Goal: Check status: Check status

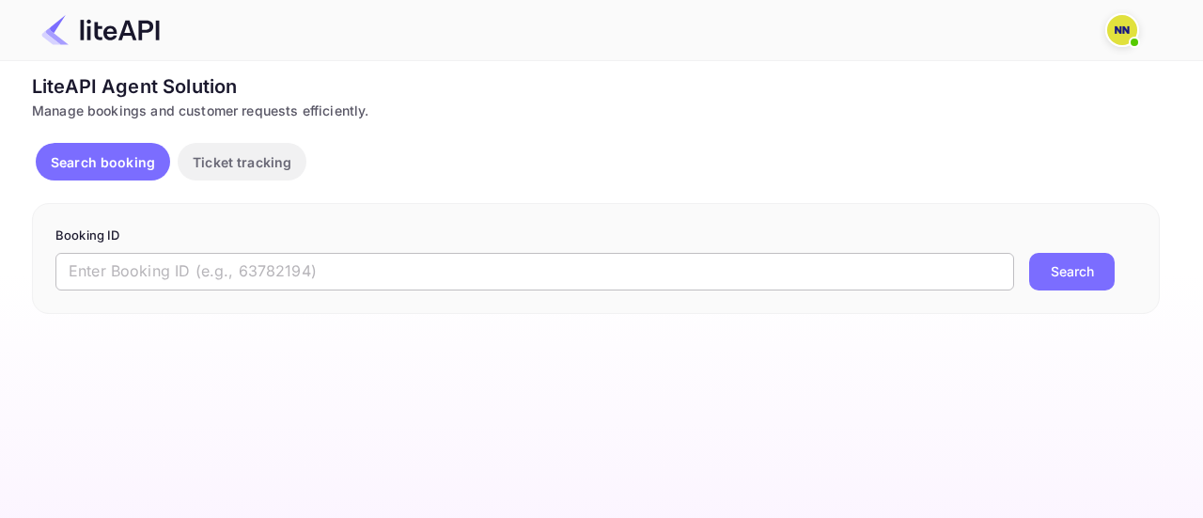
drag, startPoint x: 139, startPoint y: 289, endPoint x: 168, endPoint y: 264, distance: 38.0
click at [139, 289] on input "text" at bounding box center [534, 272] width 959 height 38
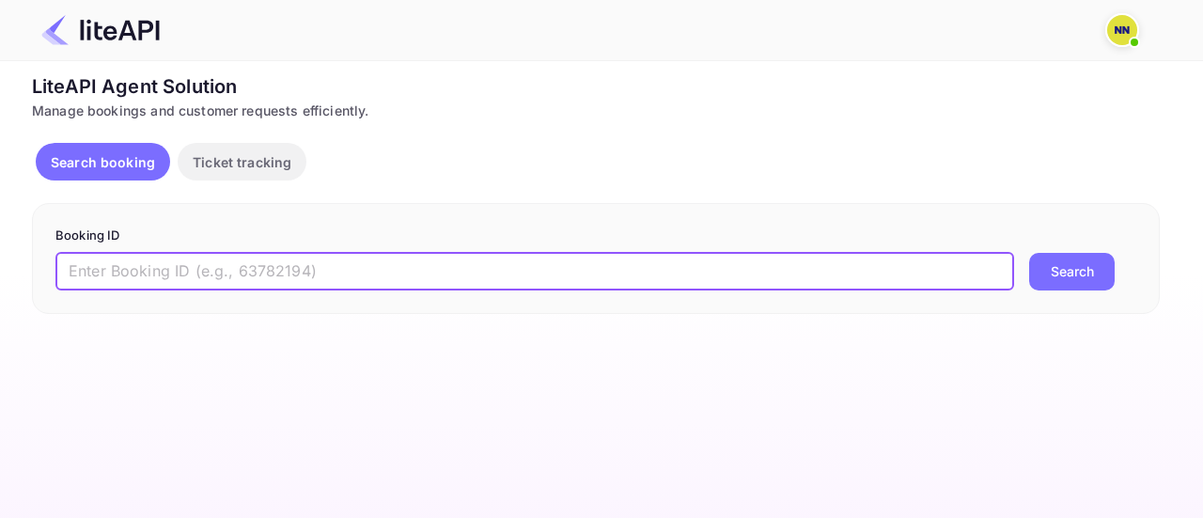
paste input "9024878"
type input "9024878"
click at [1098, 272] on button "Search" at bounding box center [1072, 272] width 86 height 38
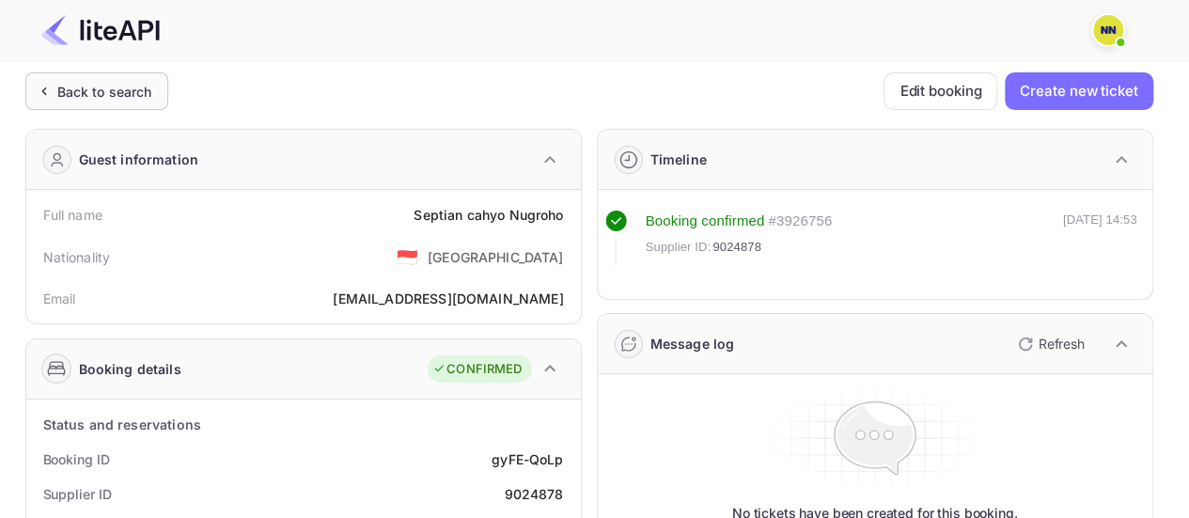
click at [121, 84] on div "Back to search" at bounding box center [104, 92] width 95 height 20
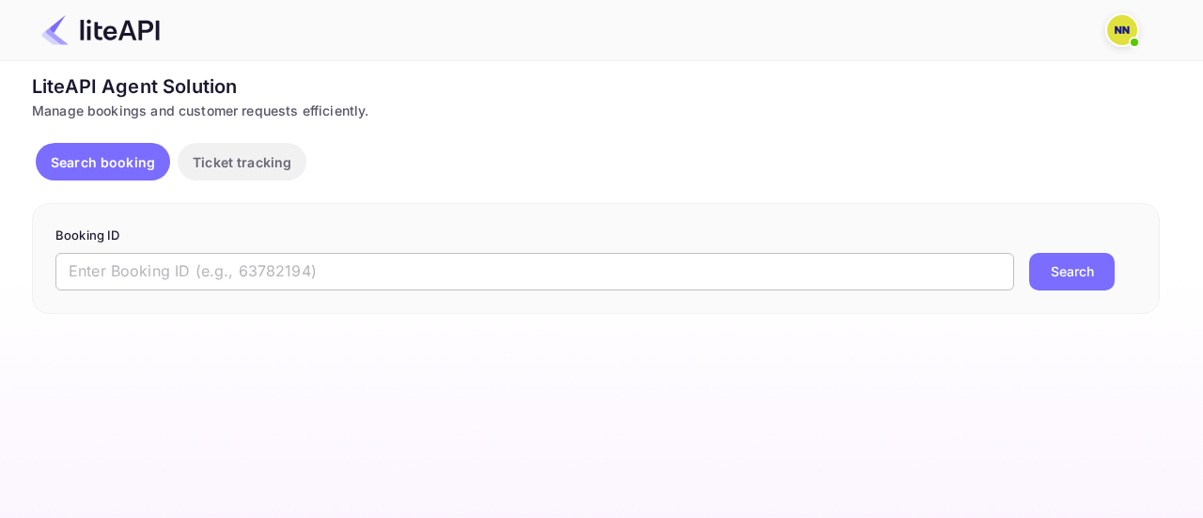
drag, startPoint x: 226, startPoint y: 273, endPoint x: 234, endPoint y: 279, distance: 10.7
click at [226, 274] on input "text" at bounding box center [534, 272] width 959 height 38
paste input "9024083"
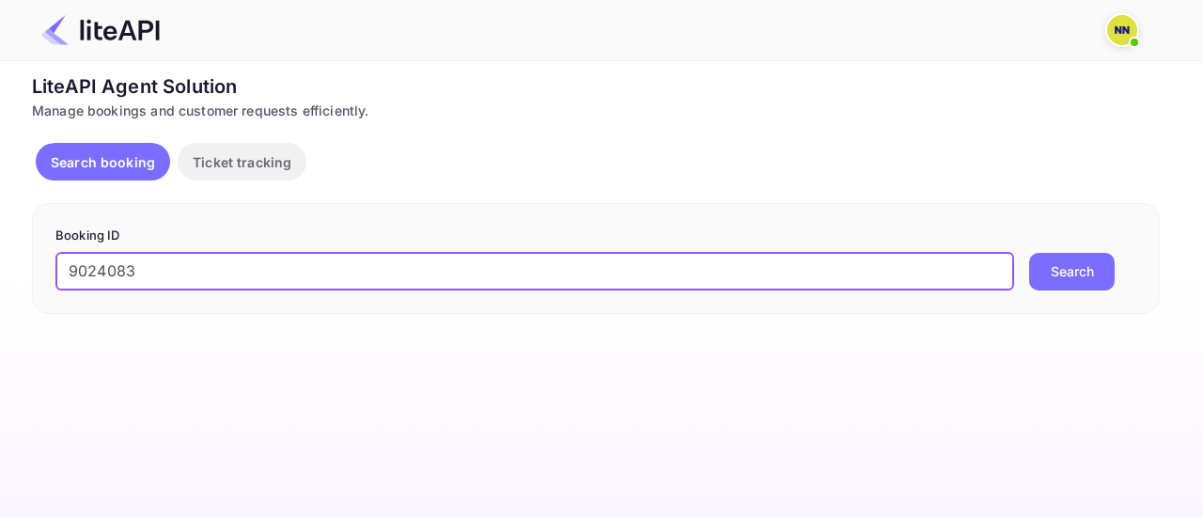
type input "9024083"
click at [1088, 287] on button "Search" at bounding box center [1072, 272] width 86 height 38
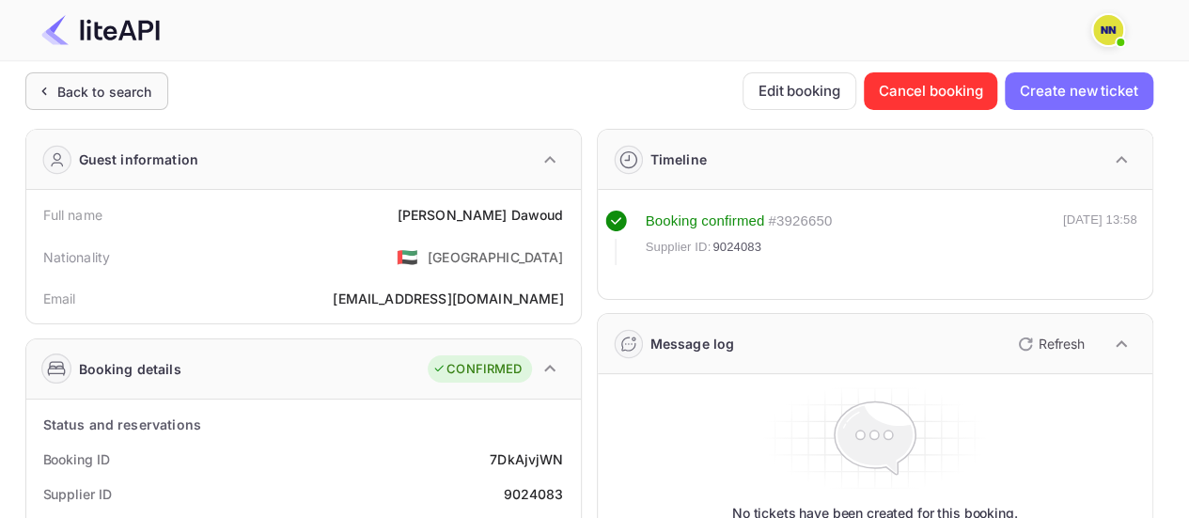
click at [122, 97] on div "Back to search" at bounding box center [104, 92] width 95 height 20
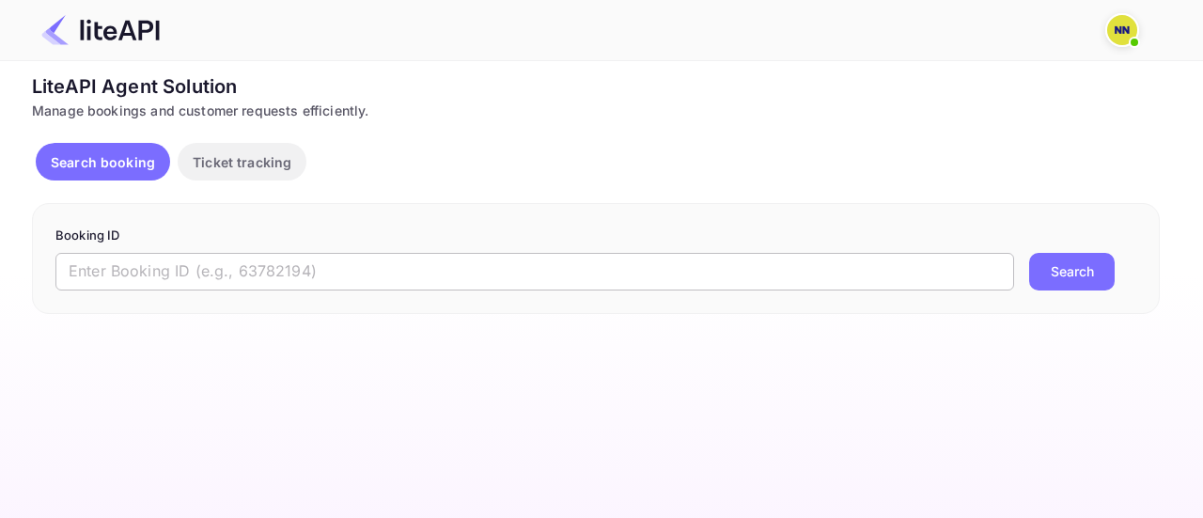
drag, startPoint x: 187, startPoint y: 264, endPoint x: 243, endPoint y: 274, distance: 57.2
click at [187, 264] on input "text" at bounding box center [534, 272] width 959 height 38
paste input "9022903"
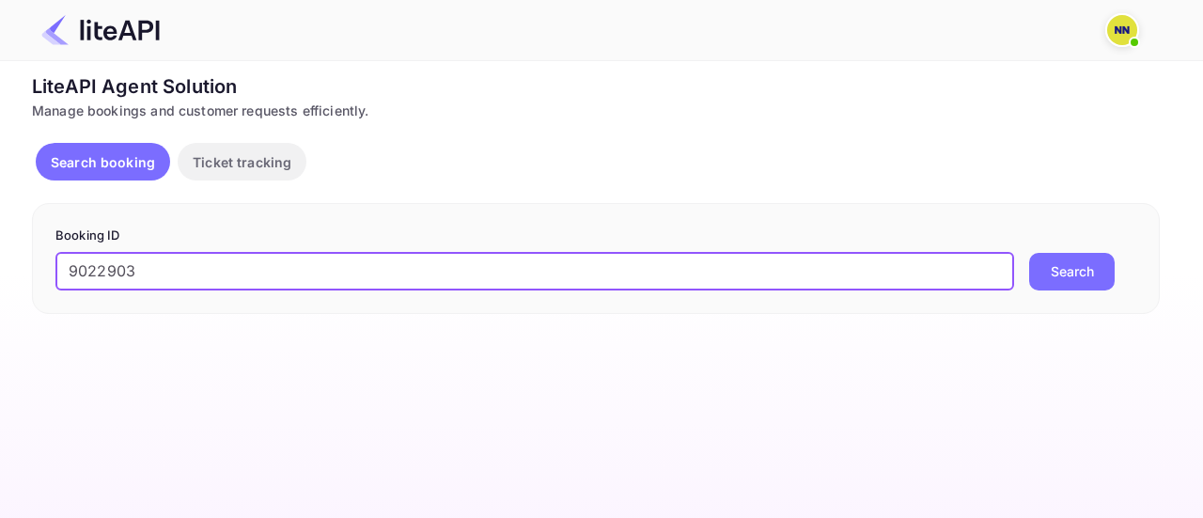
type input "9022903"
click at [1074, 276] on button "Search" at bounding box center [1072, 272] width 86 height 38
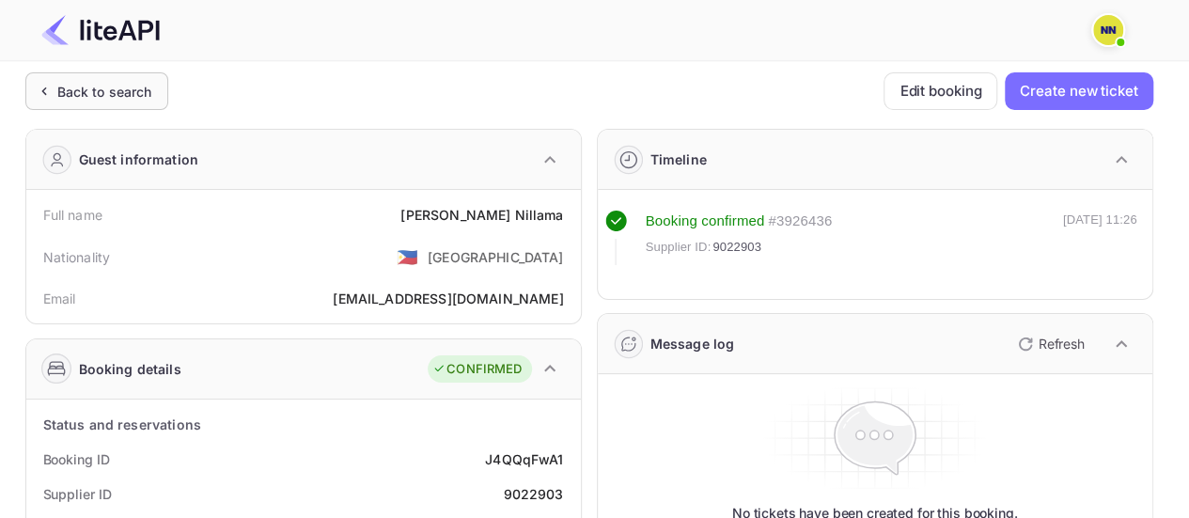
click at [128, 97] on div "Back to search" at bounding box center [104, 92] width 95 height 20
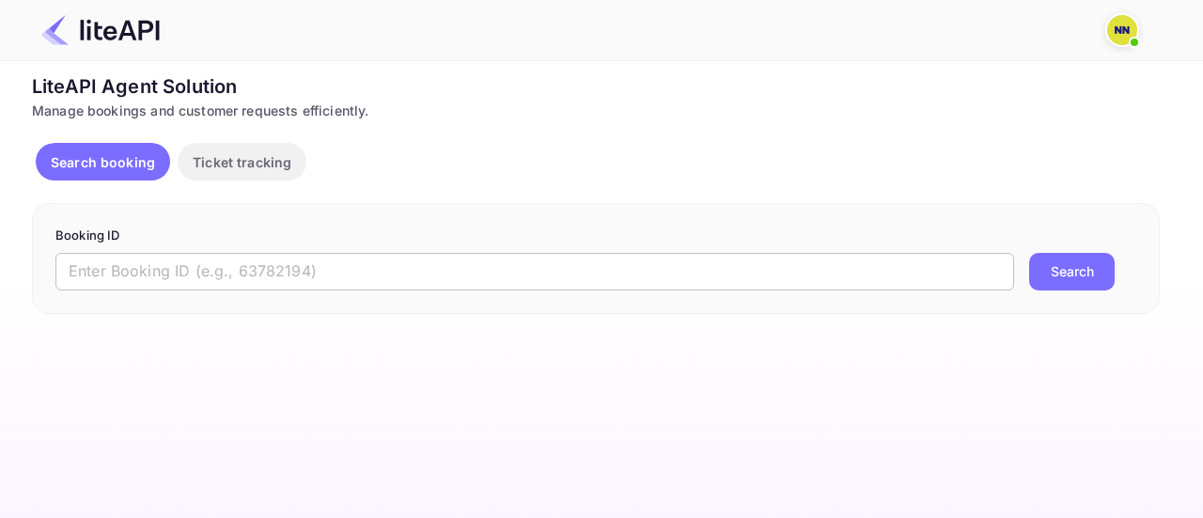
click at [140, 267] on input "text" at bounding box center [534, 272] width 959 height 38
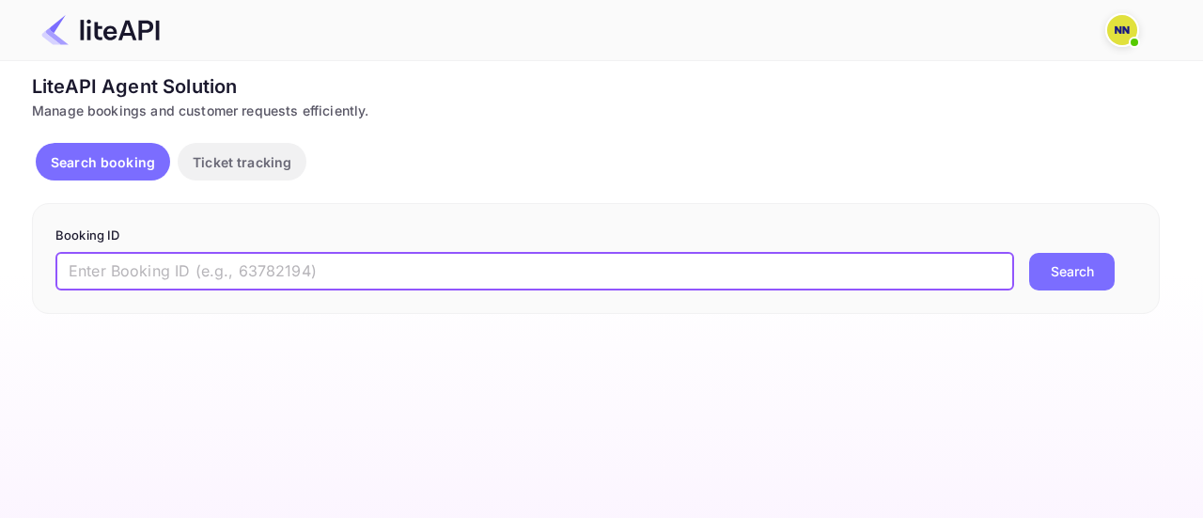
paste input "9015812"
type input "9015812"
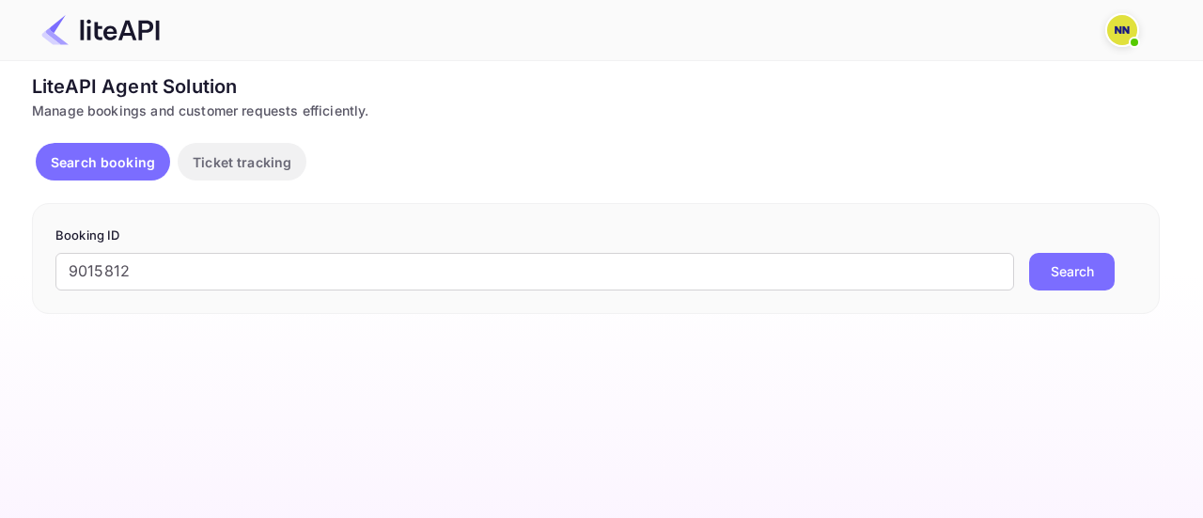
click at [1124, 268] on div "9015812 ​ Search" at bounding box center [595, 272] width 1081 height 38
drag, startPoint x: 1084, startPoint y: 276, endPoint x: 1040, endPoint y: 325, distance: 65.9
click at [1083, 278] on button "Search" at bounding box center [1072, 272] width 86 height 38
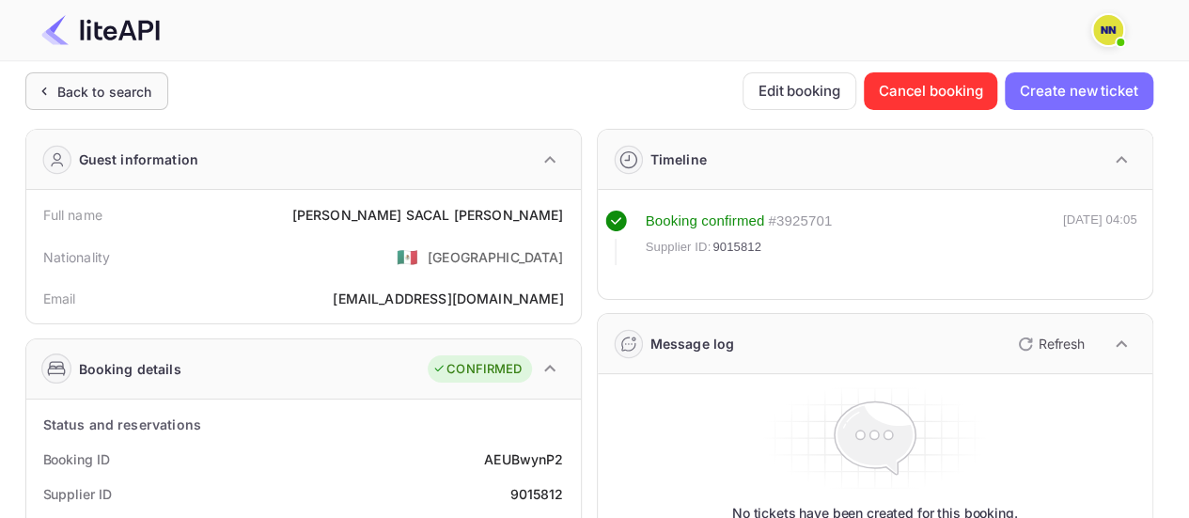
click at [113, 97] on div "Back to search" at bounding box center [104, 92] width 95 height 20
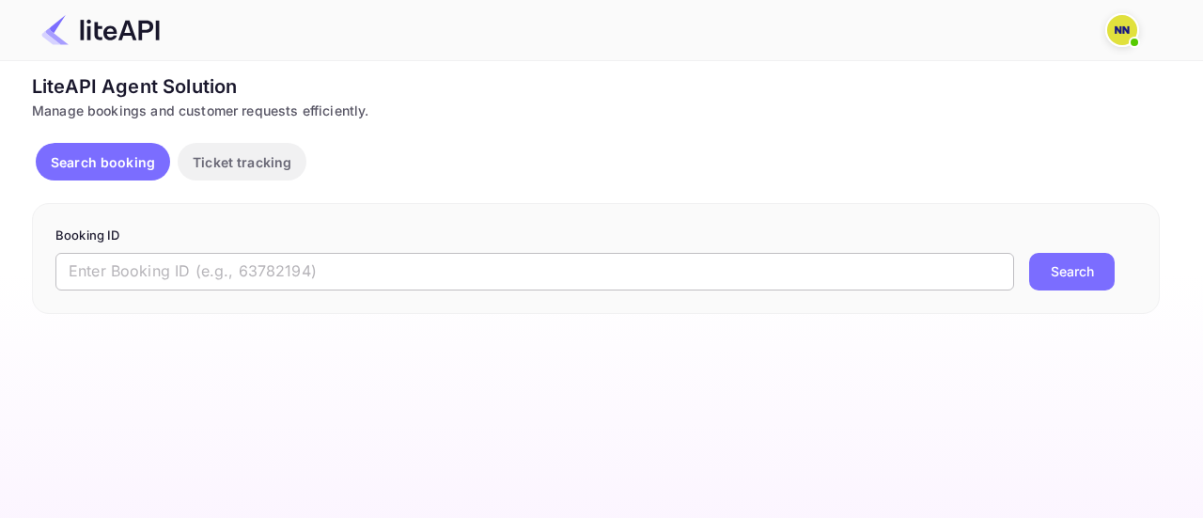
click at [158, 274] on input "text" at bounding box center [534, 272] width 959 height 38
paste input "9014542"
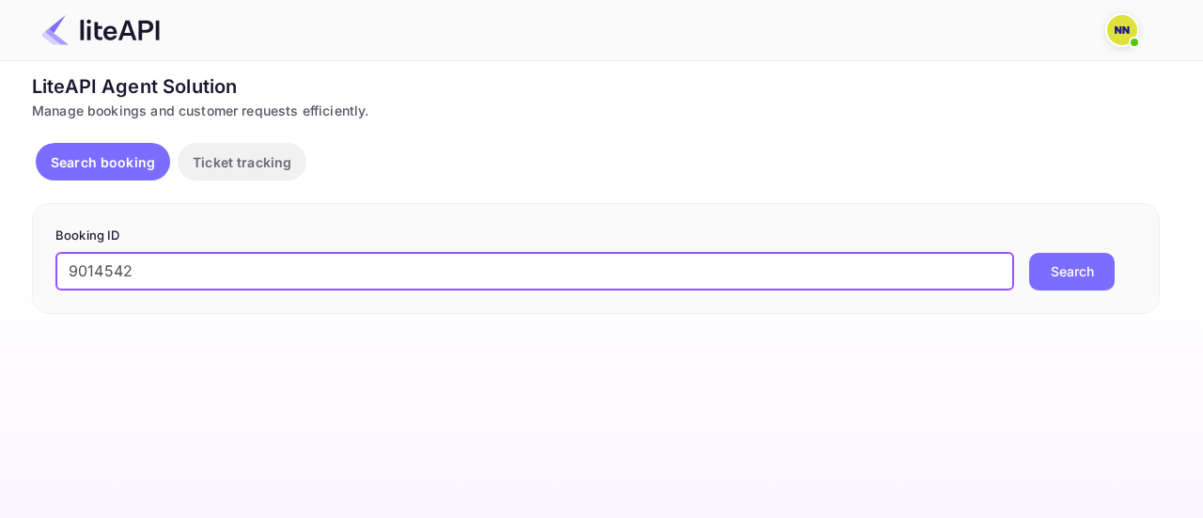
type input "9014542"
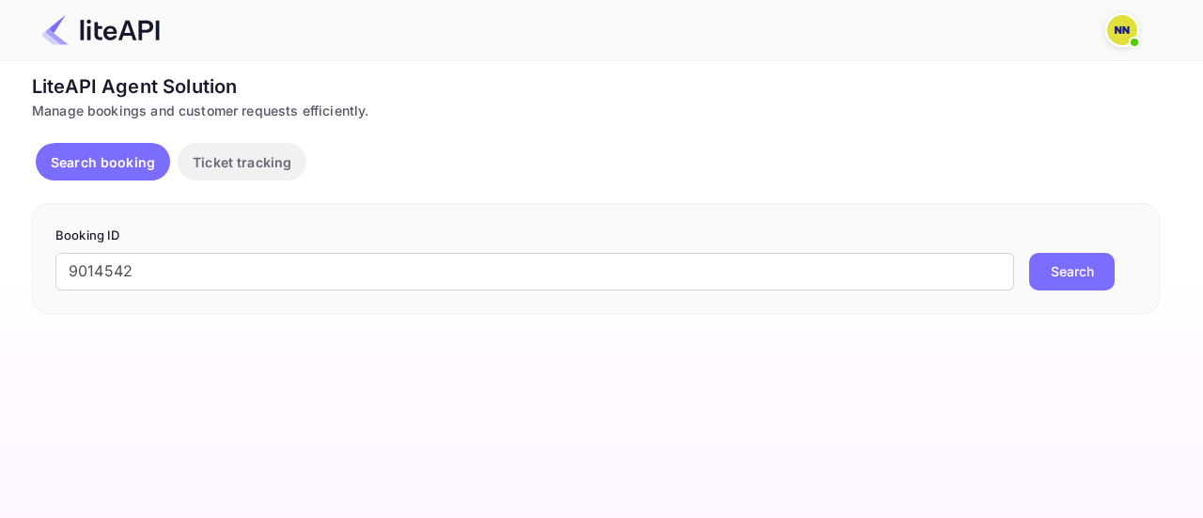
click at [1088, 271] on button "Search" at bounding box center [1072, 272] width 86 height 38
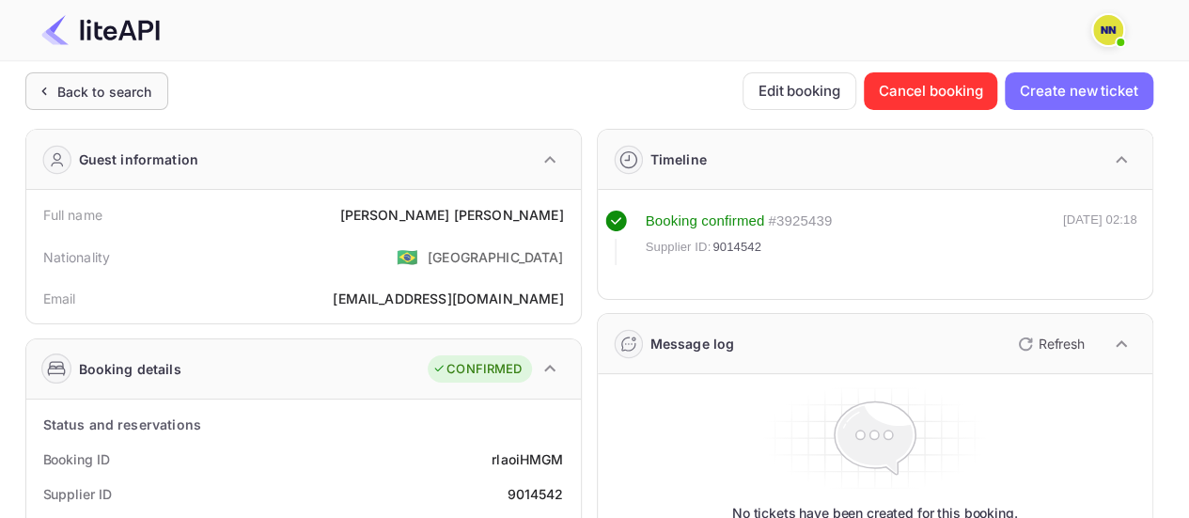
click at [103, 94] on div "Back to search" at bounding box center [104, 92] width 95 height 20
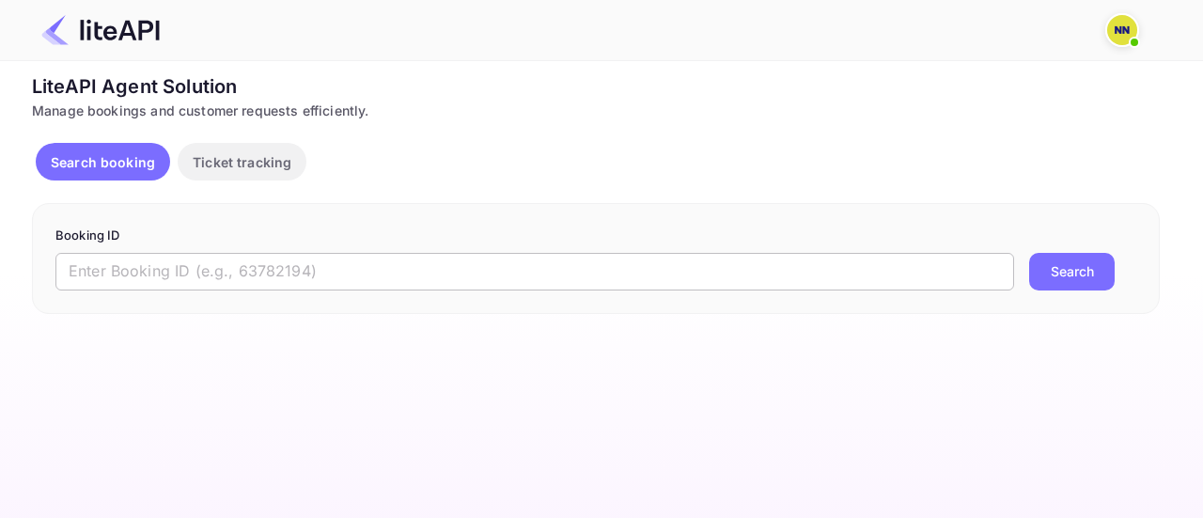
click at [167, 272] on input "text" at bounding box center [534, 272] width 959 height 38
paste input "8994636"
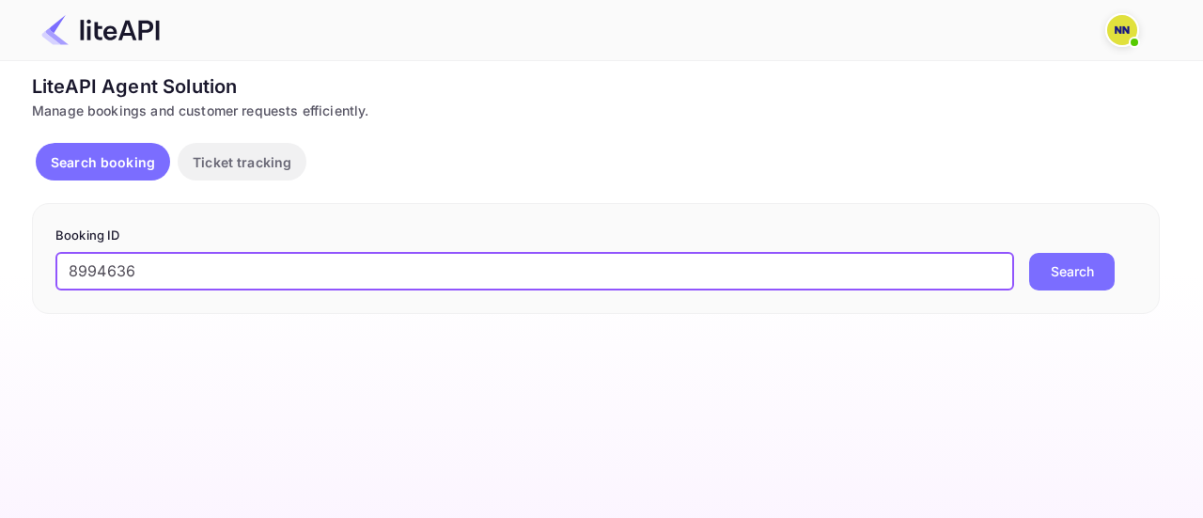
type input "8994636"
click at [1093, 255] on button "Search" at bounding box center [1072, 272] width 86 height 38
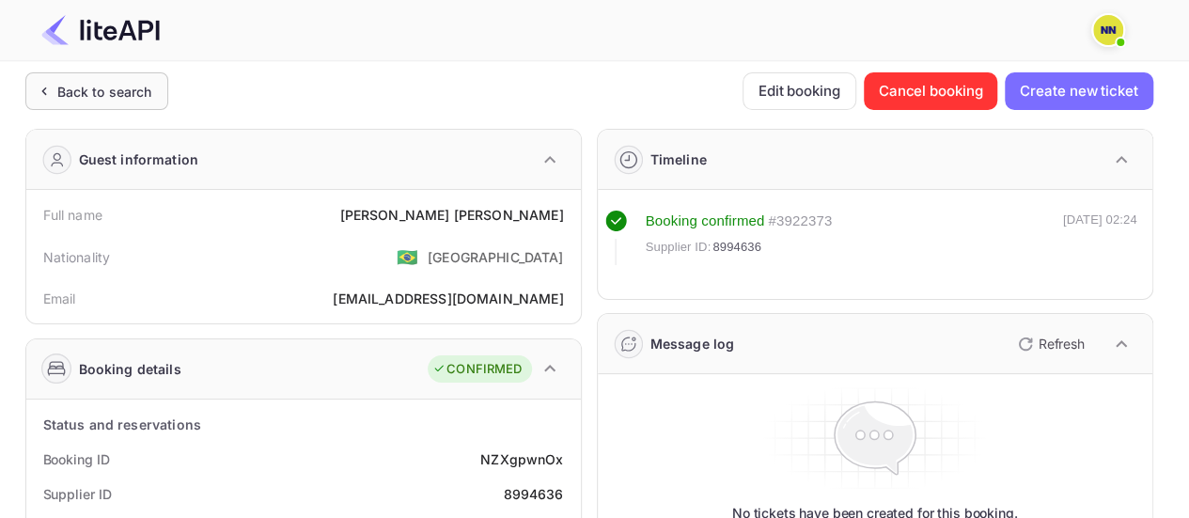
click at [115, 83] on div "Back to search" at bounding box center [104, 92] width 95 height 20
